Goal: Use online tool/utility: Use online tool/utility

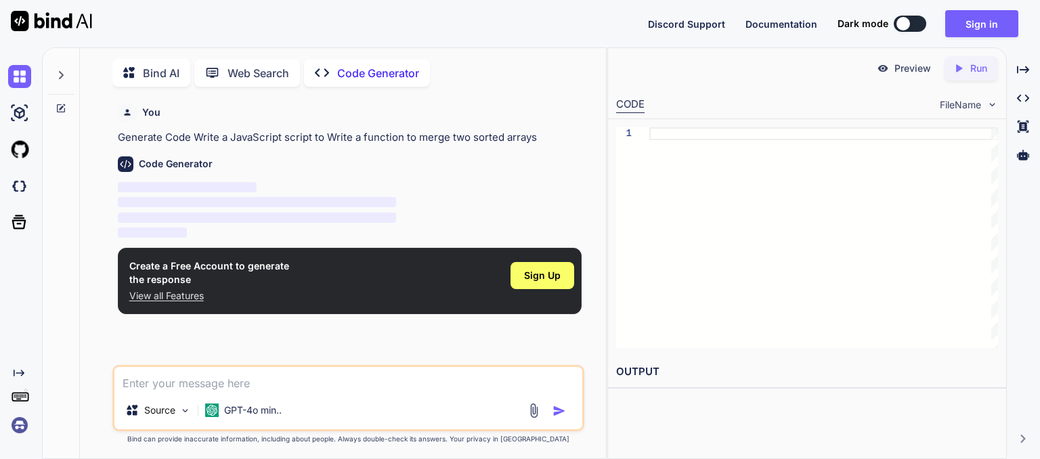
scroll to position [5, 0]
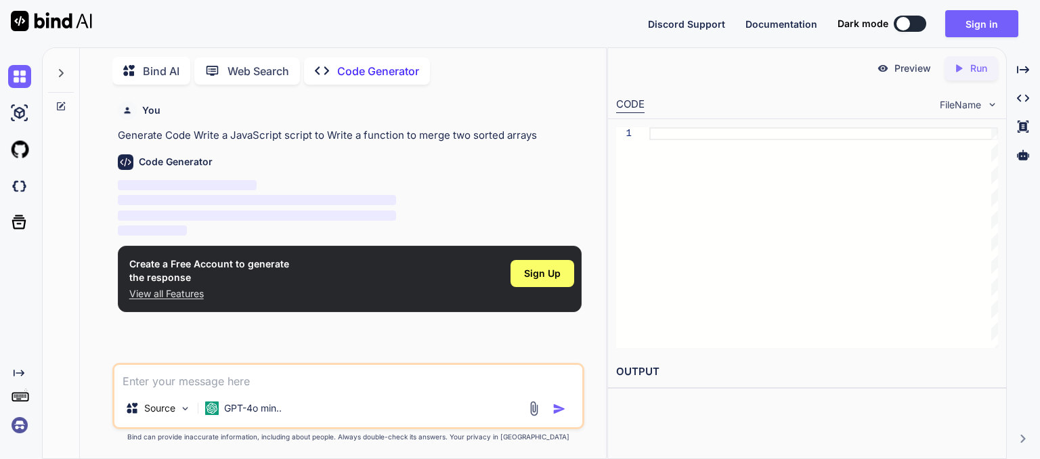
type textarea "x"
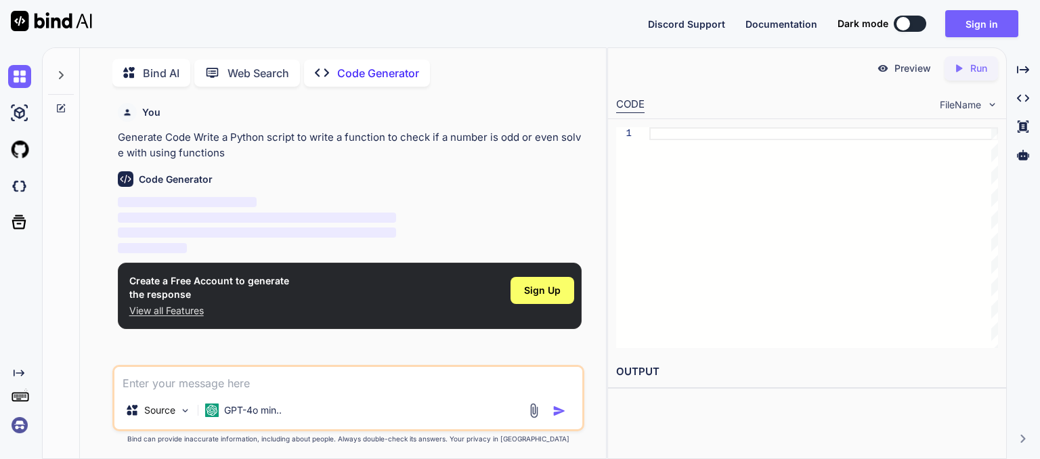
scroll to position [5, 0]
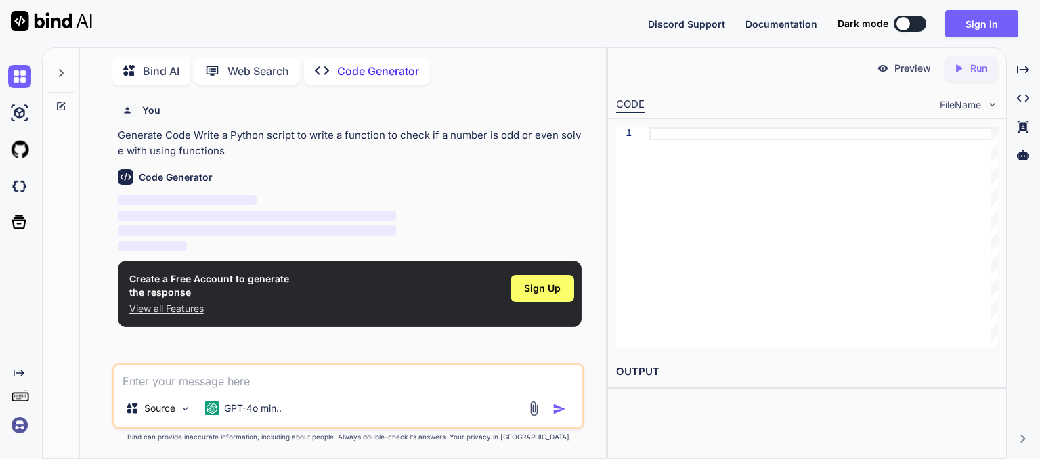
click at [360, 63] on p "Code Generator" at bounding box center [378, 71] width 82 height 16
click at [377, 68] on p "Code Generator" at bounding box center [378, 71] width 82 height 16
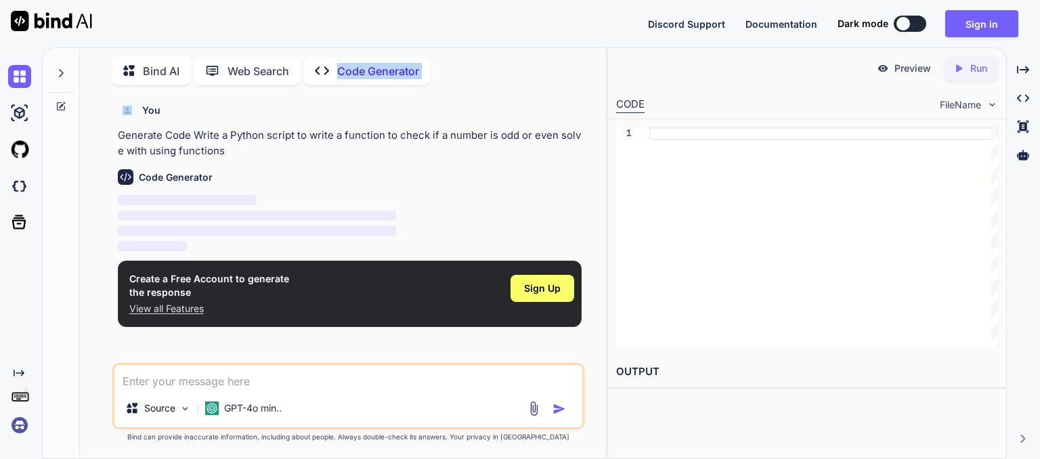
click at [377, 68] on p "Code Generator" at bounding box center [378, 71] width 82 height 16
click at [385, 75] on p "Code Generator" at bounding box center [378, 71] width 82 height 16
type textarea "x"
click at [127, 181] on img at bounding box center [126, 177] width 16 height 16
